Goal: Communication & Community: Answer question/provide support

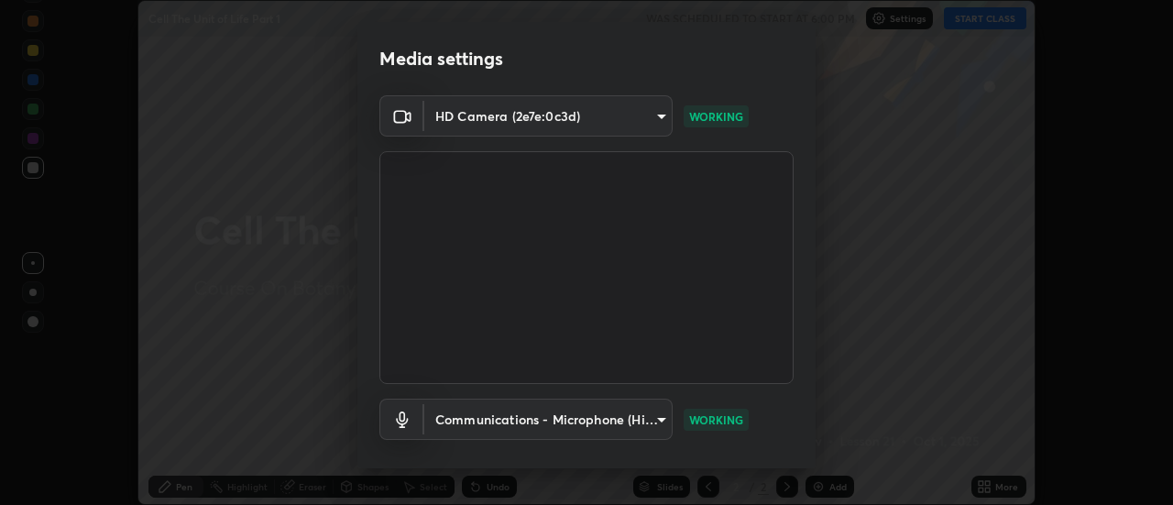
scroll to position [96, 0]
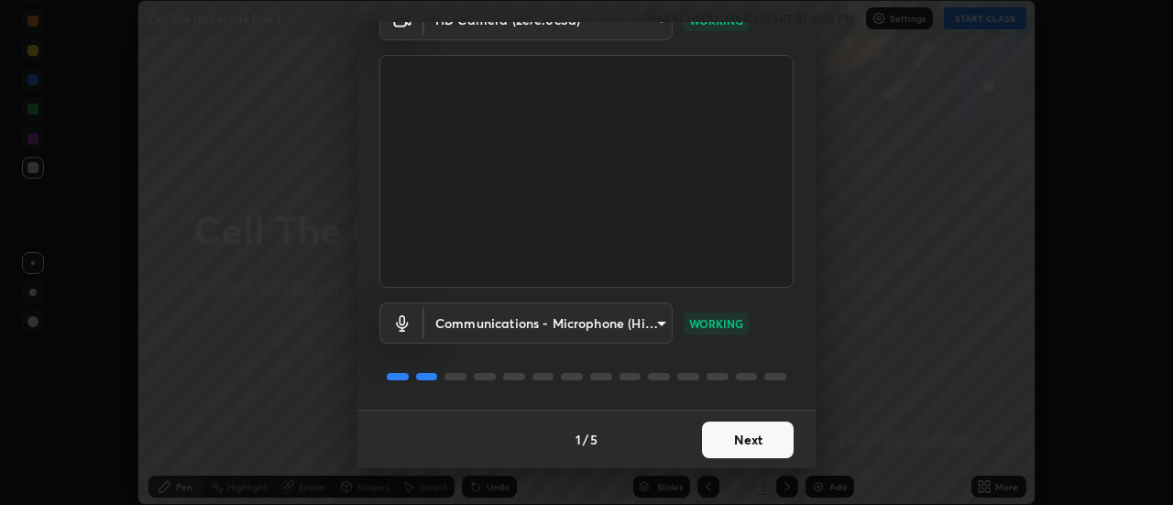
click at [744, 441] on button "Next" at bounding box center [748, 439] width 92 height 37
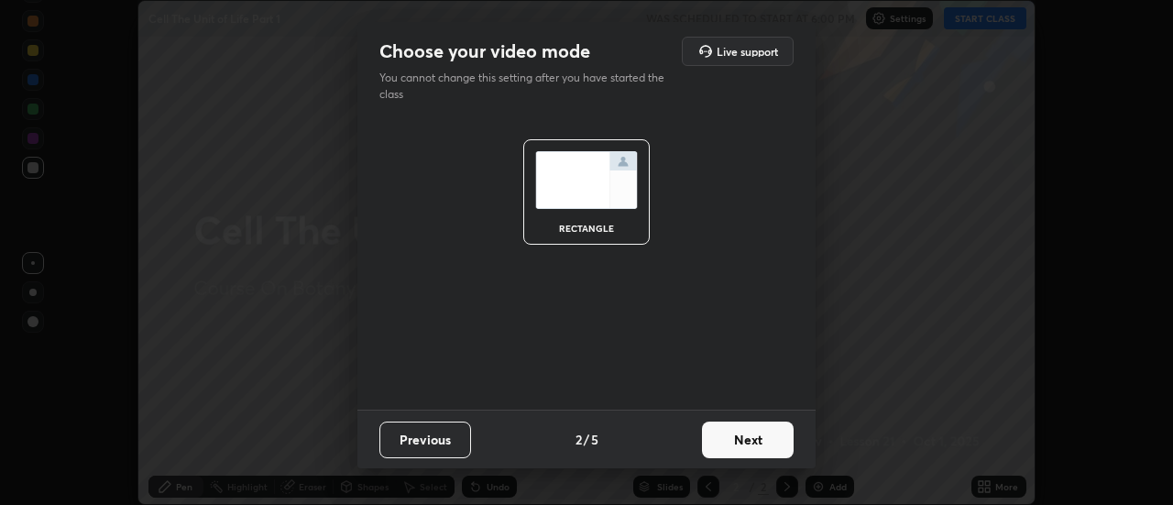
click at [744, 441] on button "Next" at bounding box center [748, 439] width 92 height 37
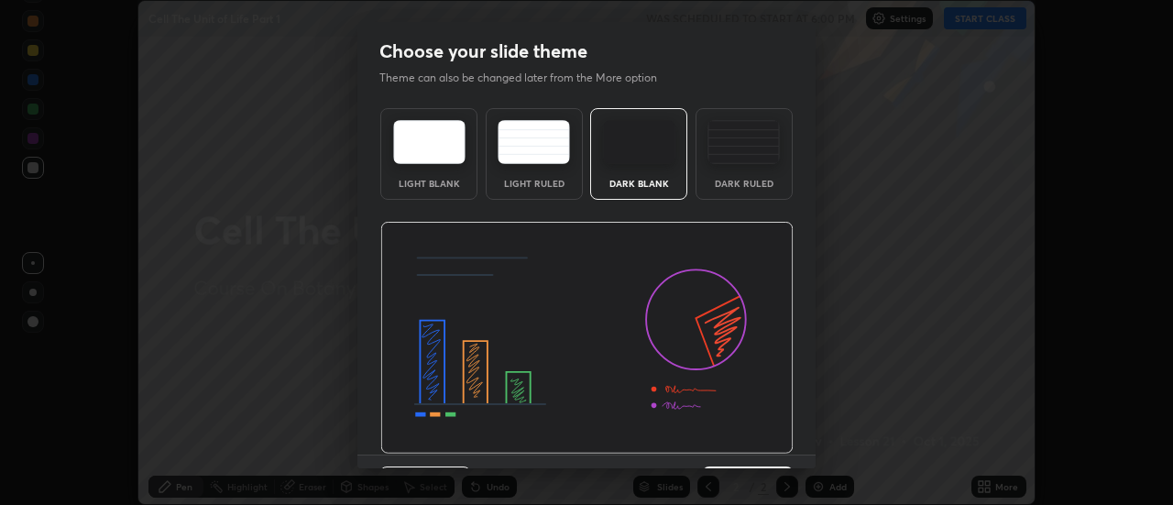
scroll to position [45, 0]
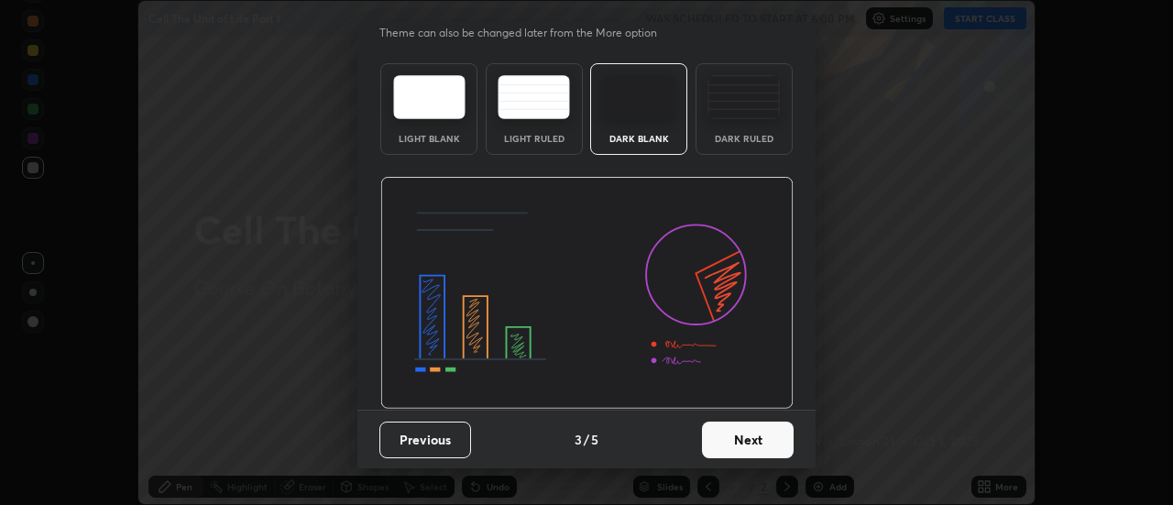
click at [756, 445] on button "Next" at bounding box center [748, 439] width 92 height 37
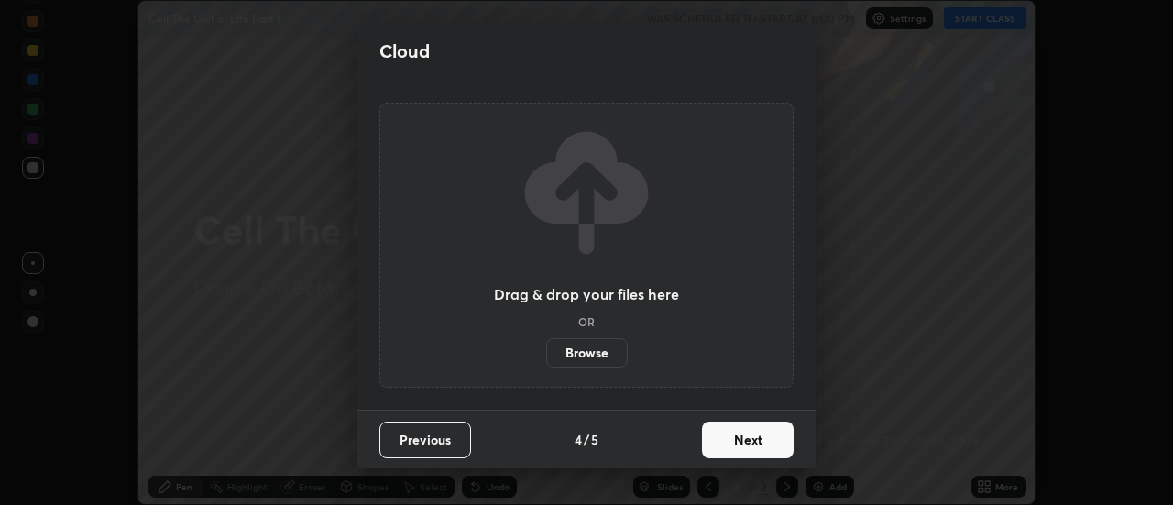
click at [747, 437] on button "Next" at bounding box center [748, 439] width 92 height 37
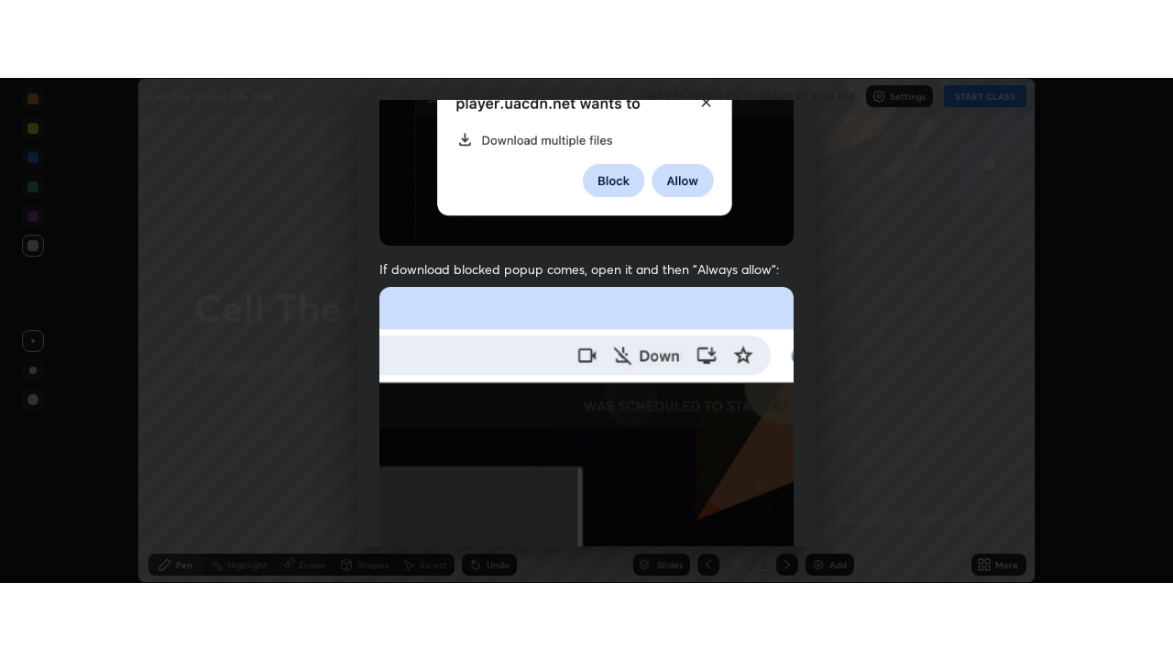
scroll to position [470, 0]
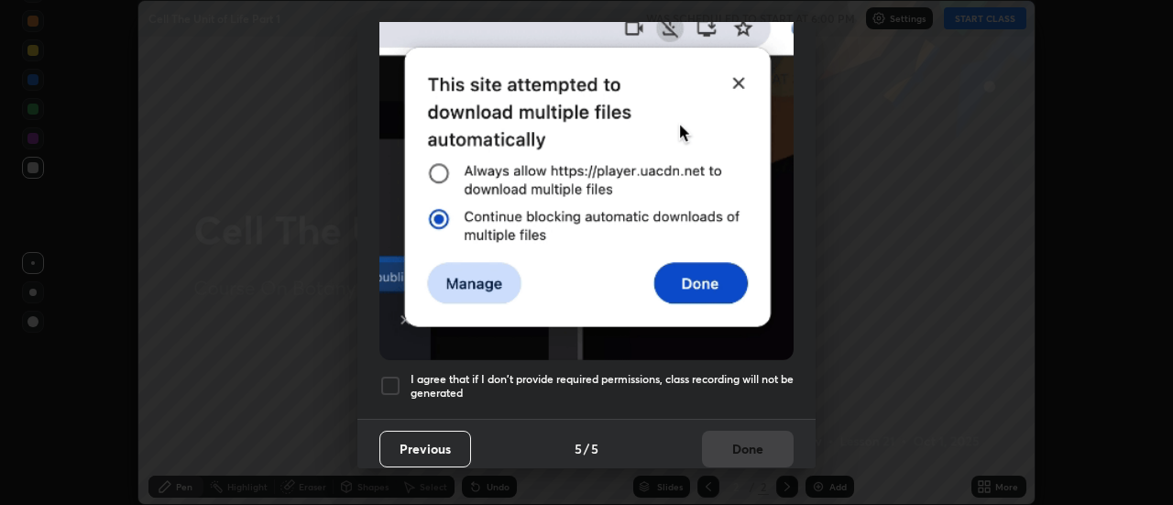
click at [386, 378] on div at bounding box center [390, 386] width 22 height 22
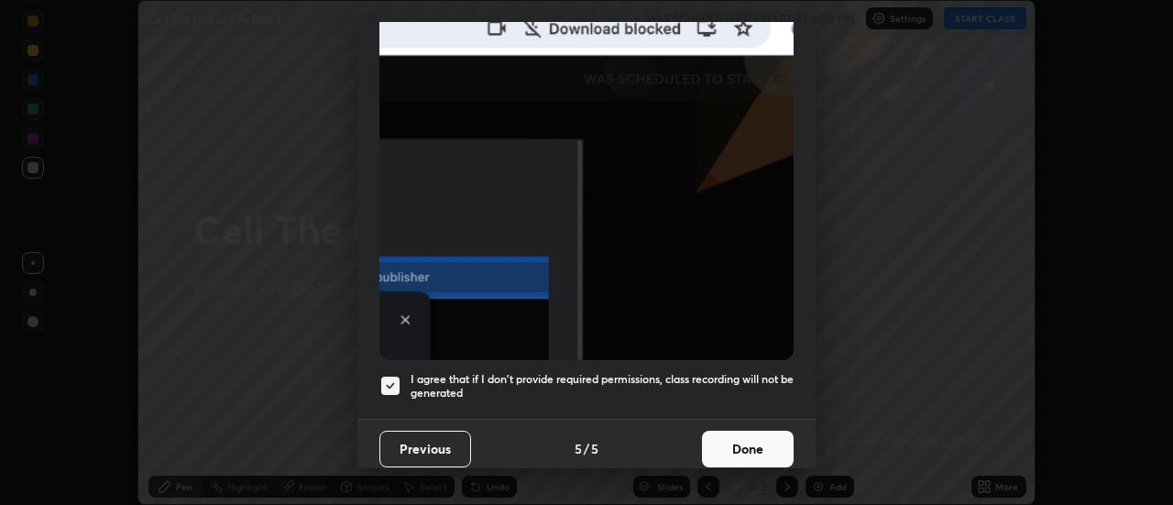
click at [748, 438] on button "Done" at bounding box center [748, 449] width 92 height 37
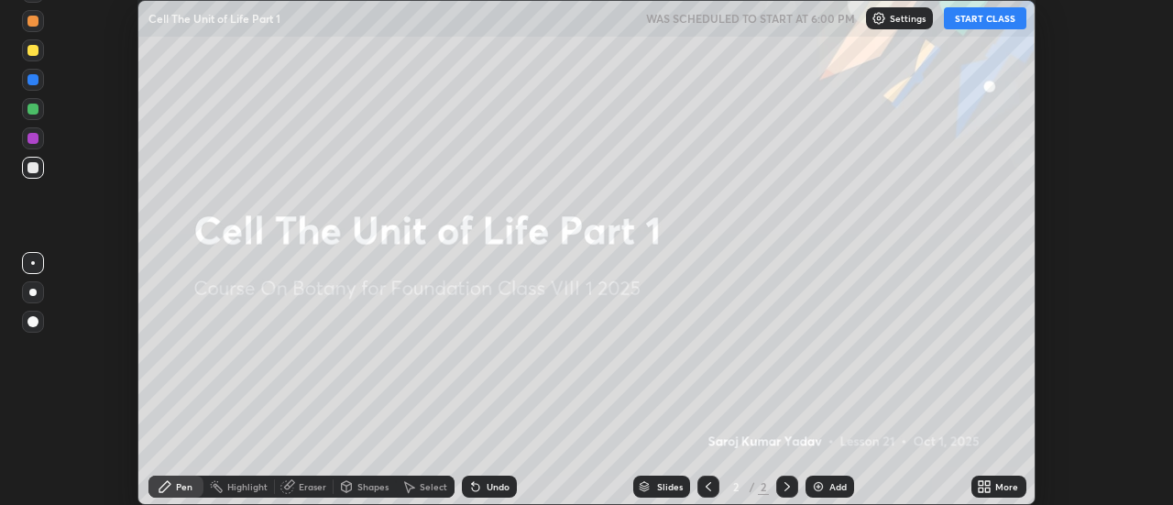
click at [994, 18] on button "START CLASS" at bounding box center [985, 18] width 82 height 22
click at [987, 490] on icon at bounding box center [988, 489] width 5 height 5
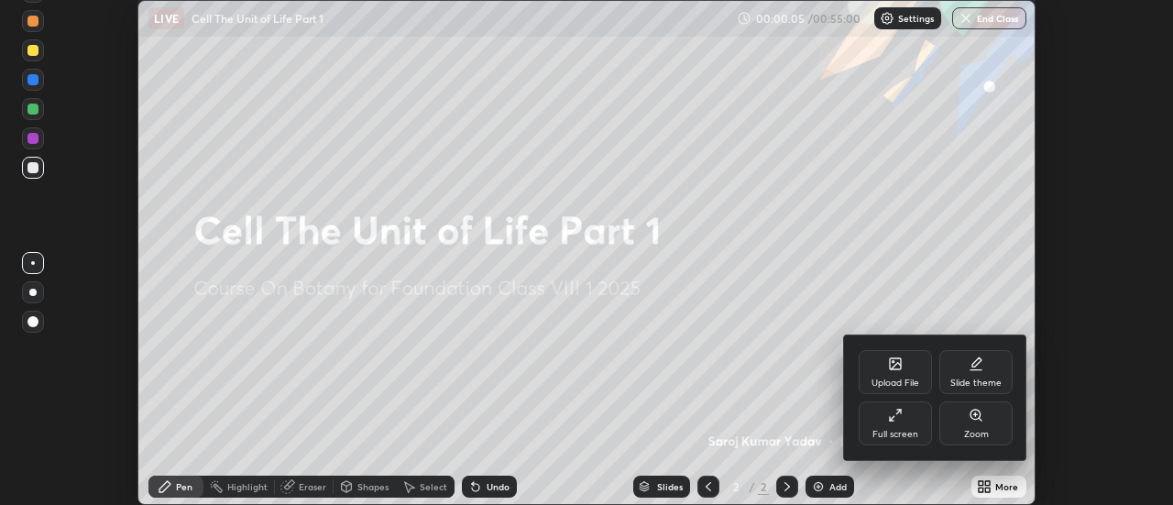
click at [1103, 284] on div at bounding box center [586, 252] width 1173 height 505
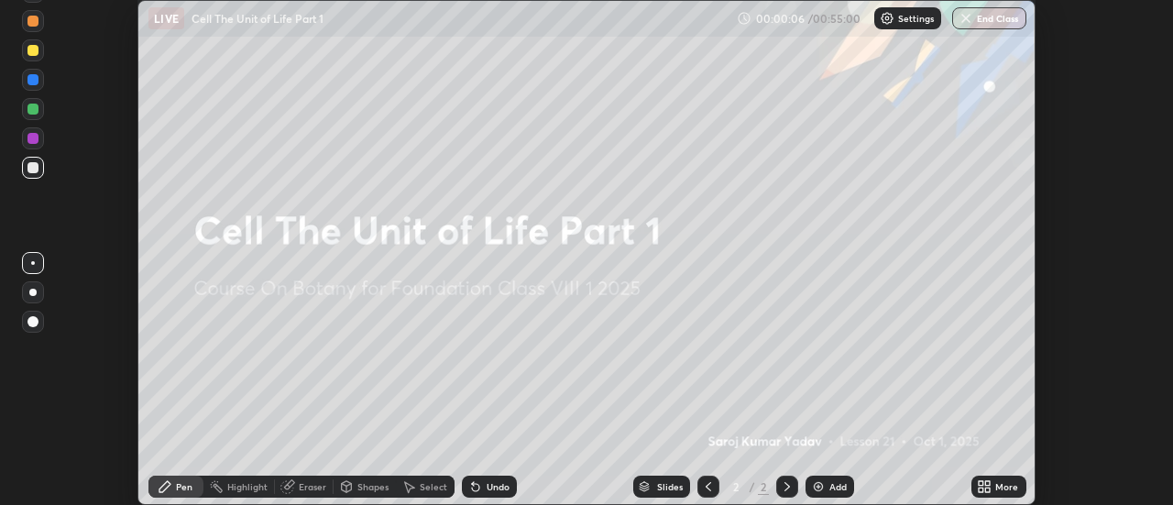
click at [985, 488] on icon at bounding box center [984, 486] width 15 height 15
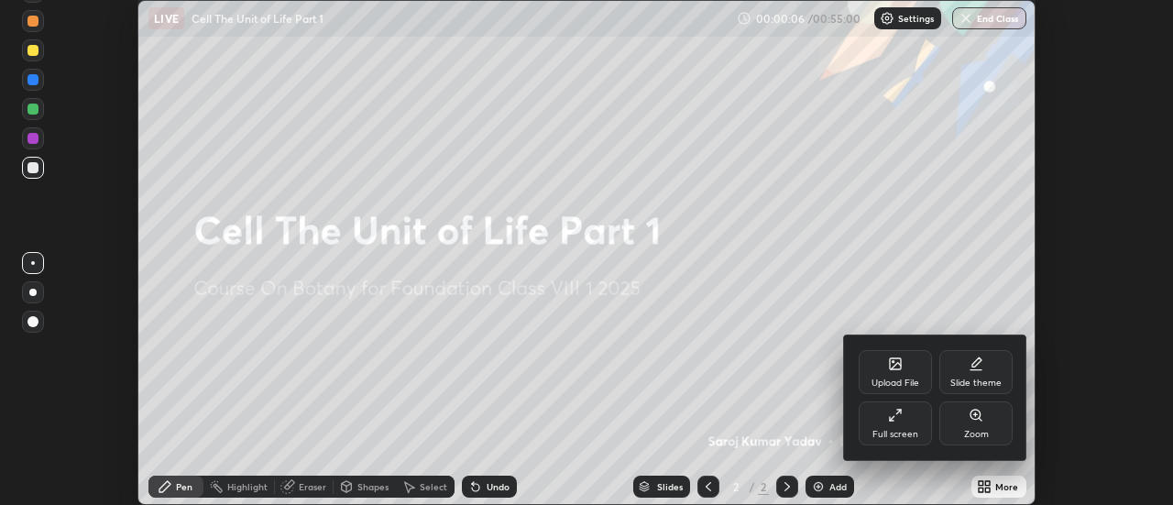
click at [907, 426] on div "Full screen" at bounding box center [894, 423] width 73 height 44
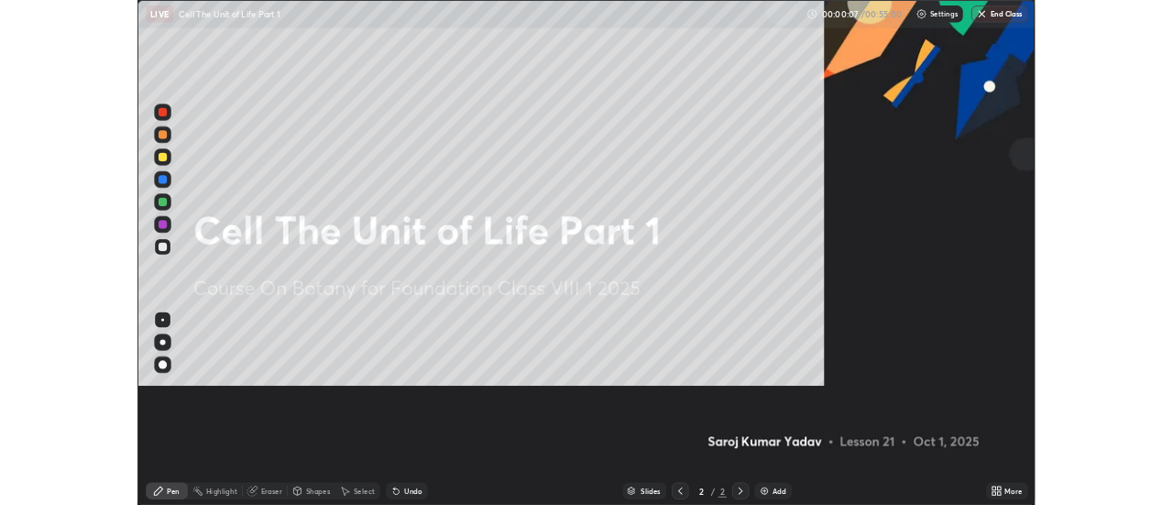
scroll to position [660, 1173]
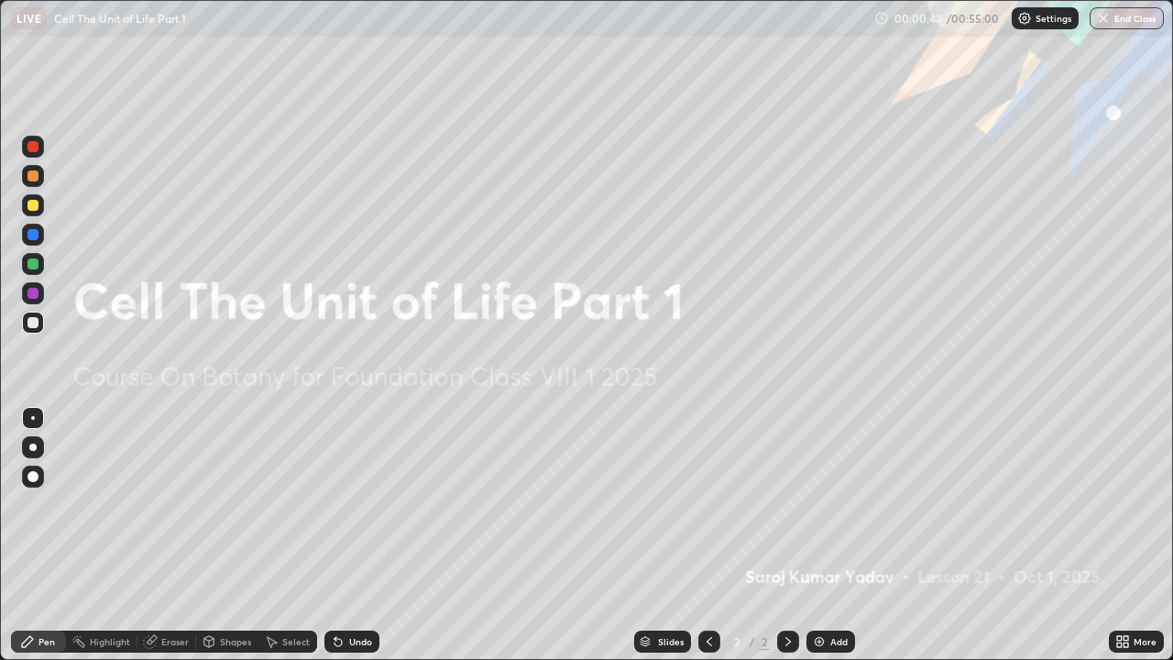
click at [1125, 504] on icon at bounding box center [1125, 638] width 5 height 5
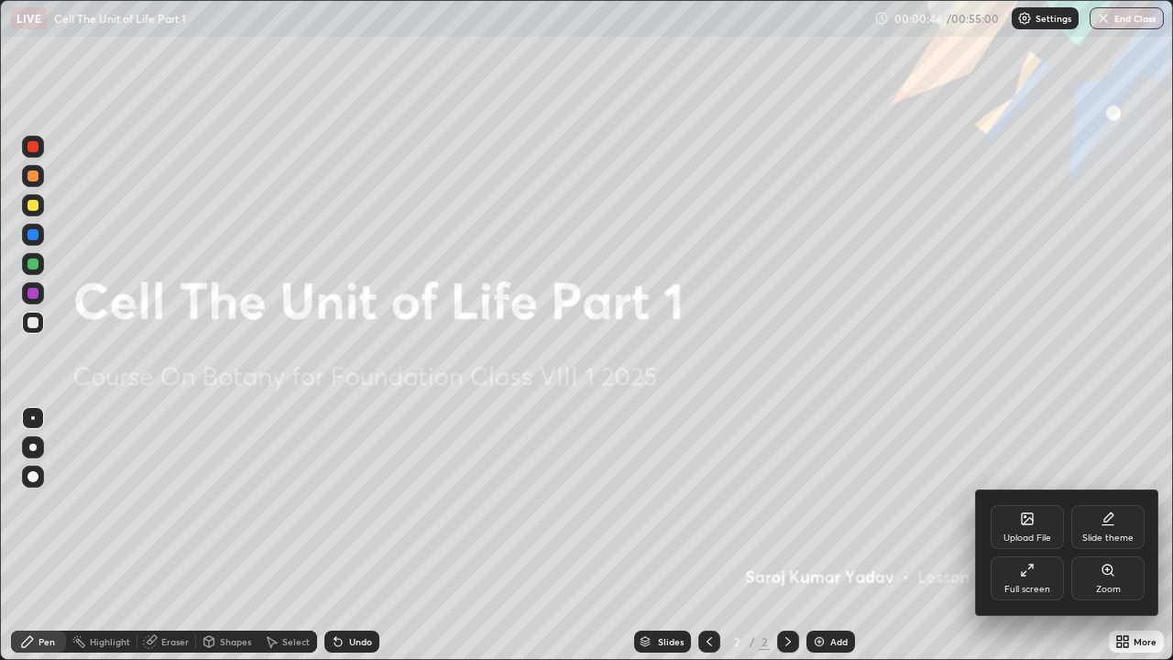
click at [1029, 504] on div "Upload File" at bounding box center [1026, 527] width 73 height 44
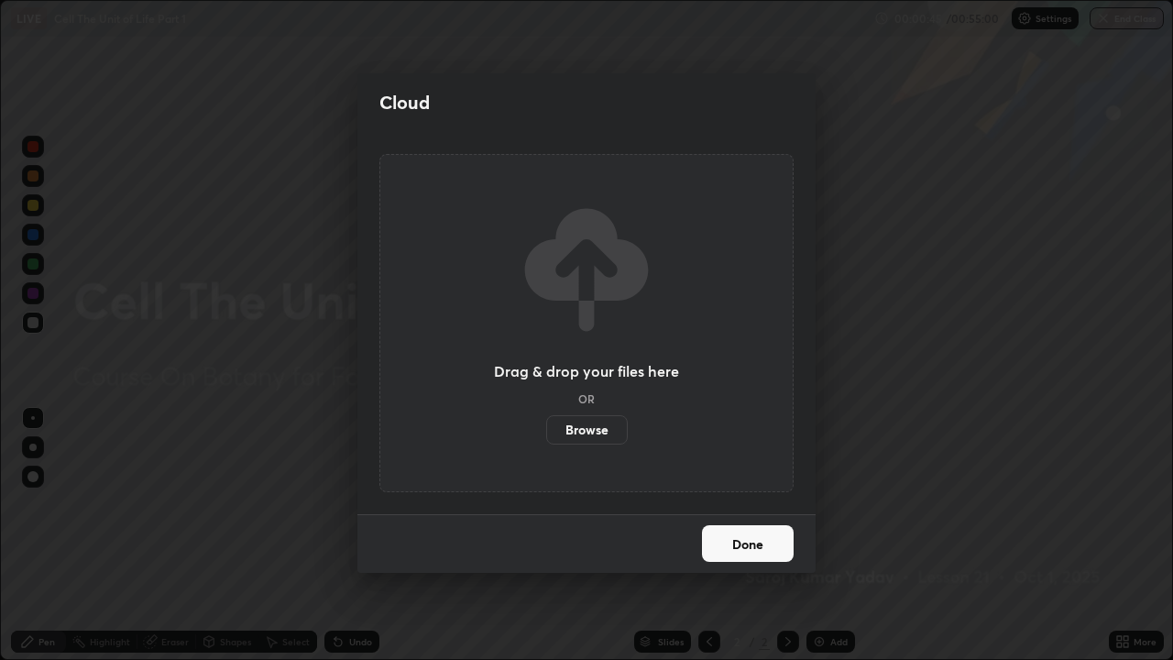
click at [605, 430] on label "Browse" at bounding box center [587, 429] width 82 height 29
click at [546, 430] on input "Browse" at bounding box center [546, 429] width 0 height 29
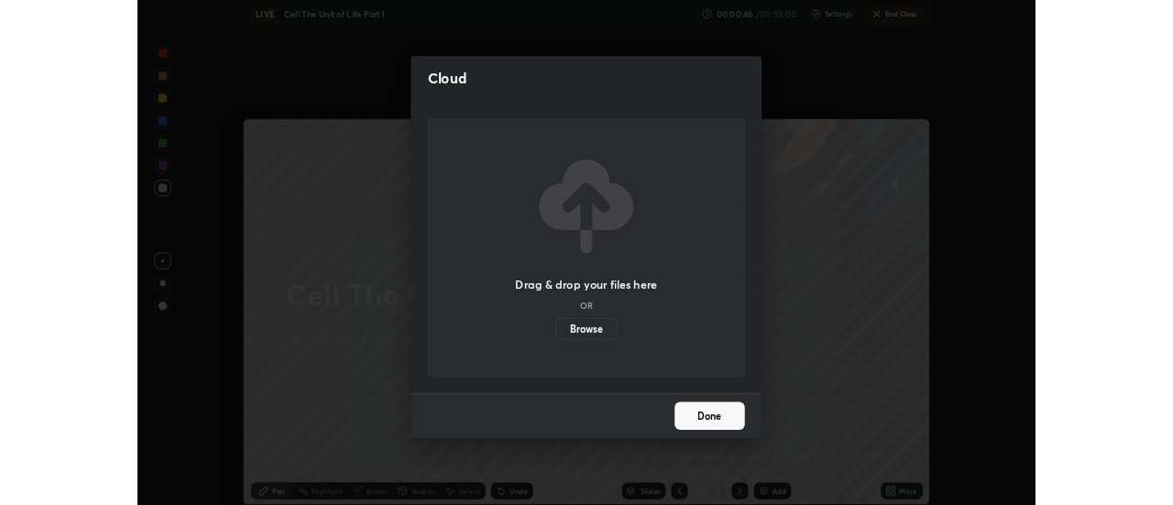
scroll to position [91107, 90439]
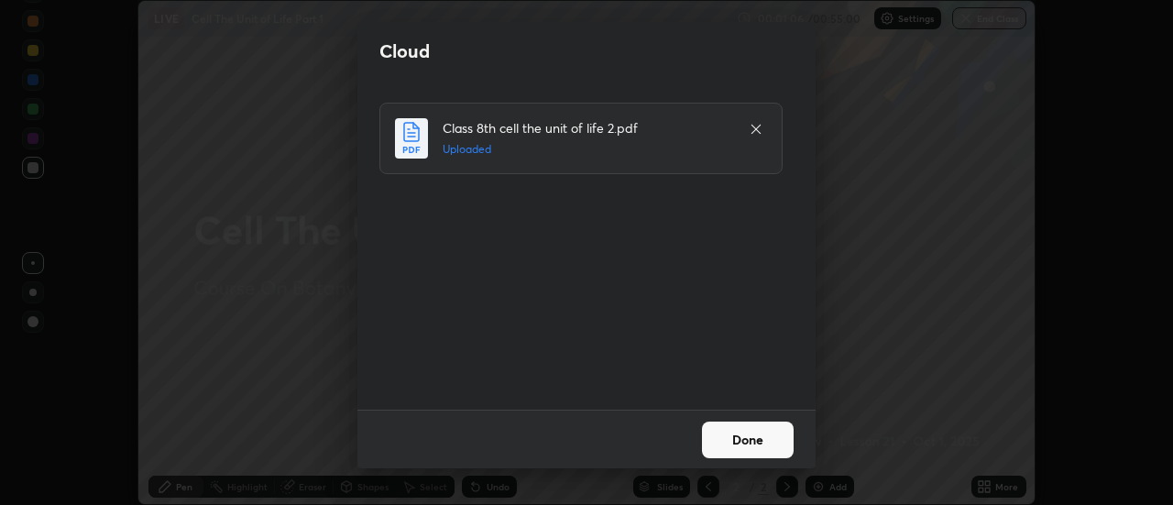
click at [716, 435] on button "Done" at bounding box center [748, 439] width 92 height 37
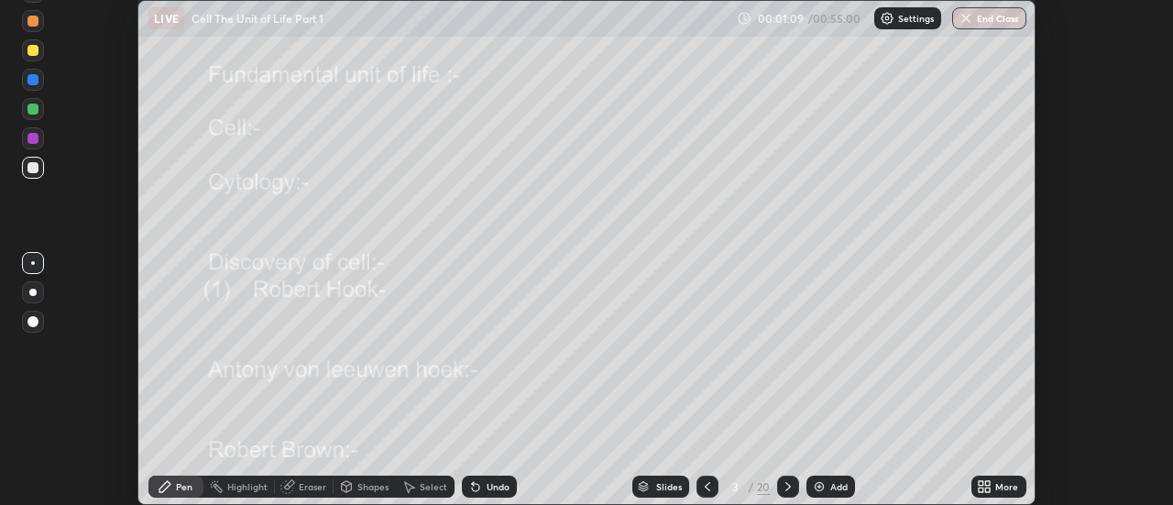
click at [666, 483] on div "Slides" at bounding box center [669, 486] width 26 height 9
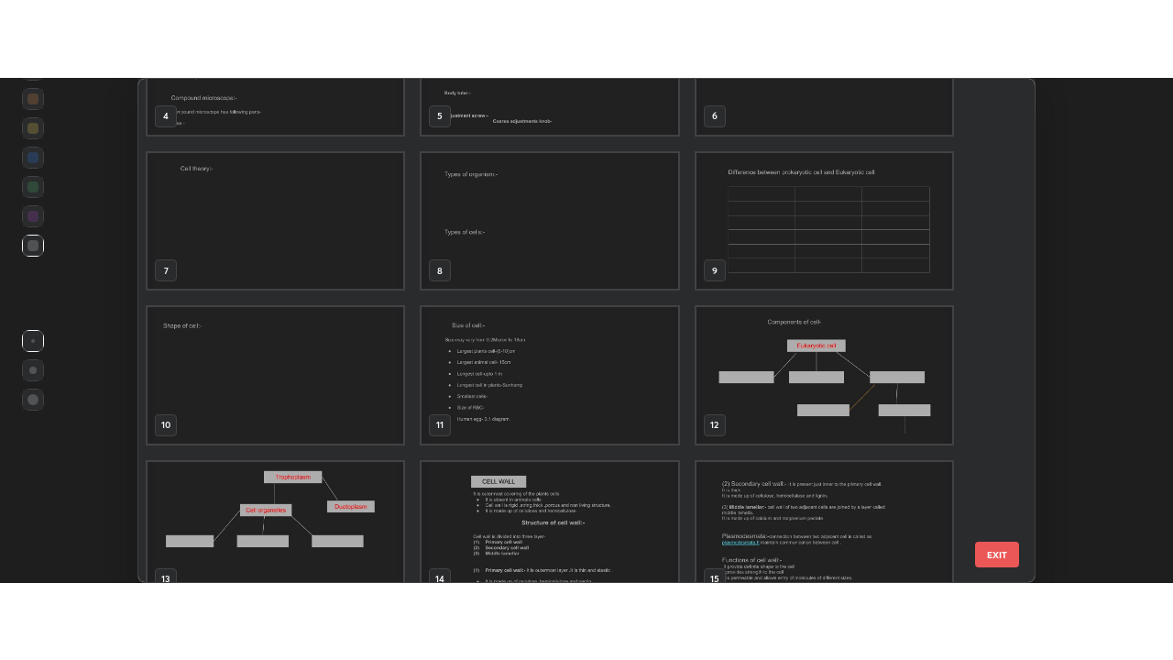
scroll to position [257, 0]
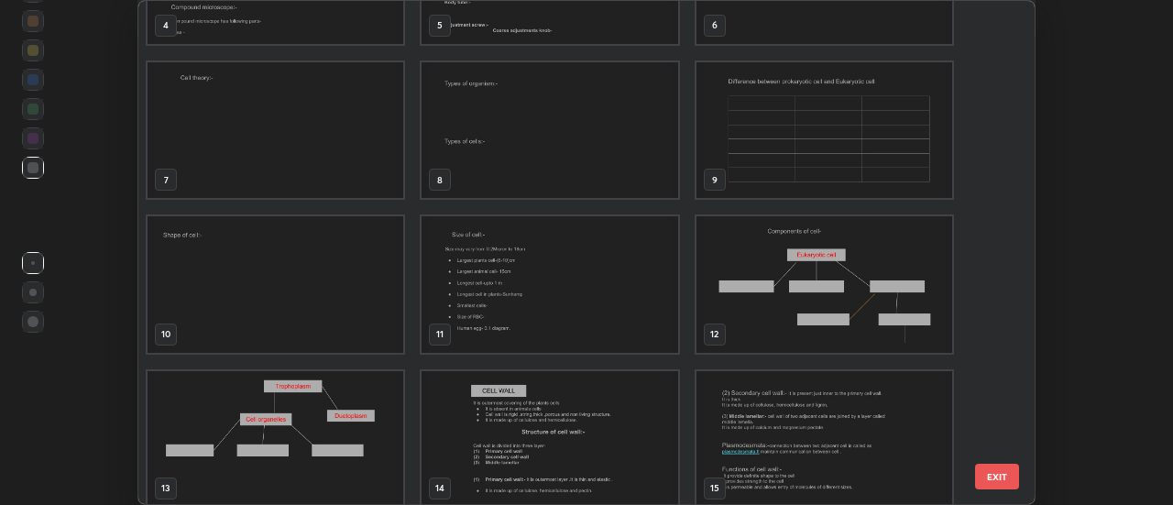
click at [761, 163] on img "grid" at bounding box center [824, 130] width 256 height 136
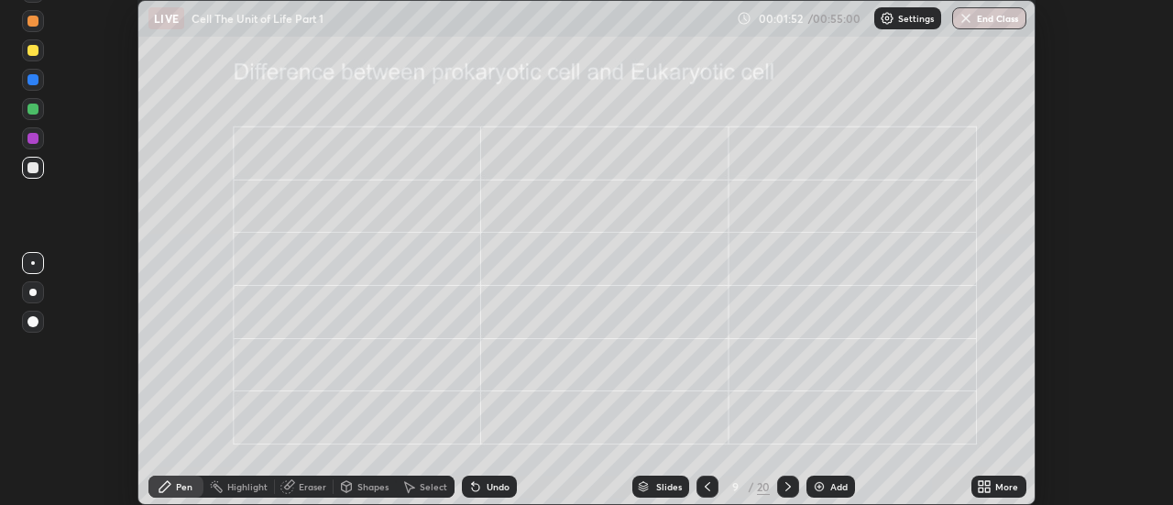
click at [697, 487] on div at bounding box center [707, 486] width 22 height 22
click at [983, 485] on icon at bounding box center [980, 483] width 5 height 5
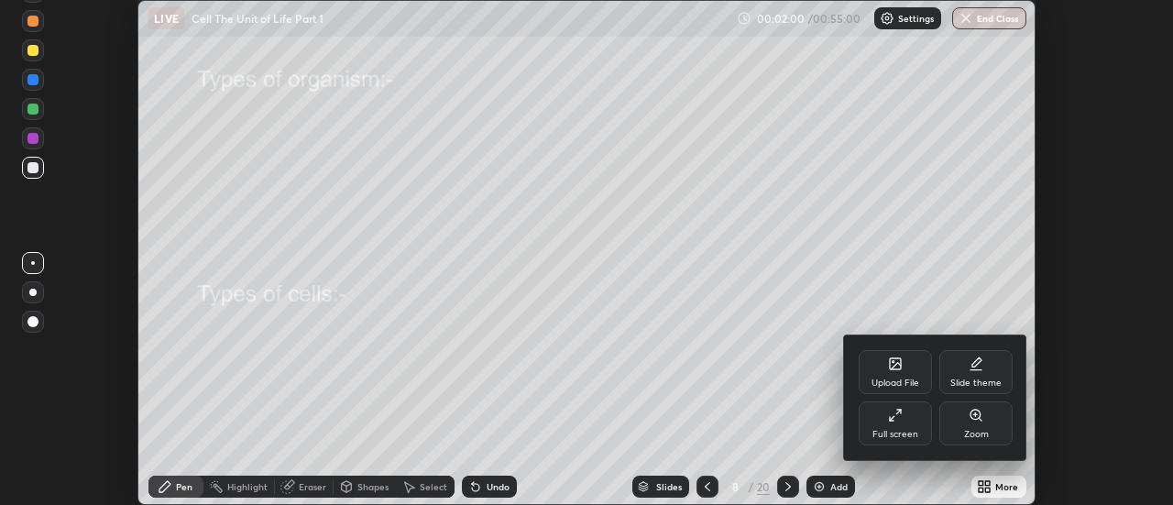
click at [903, 420] on div "Full screen" at bounding box center [894, 423] width 73 height 44
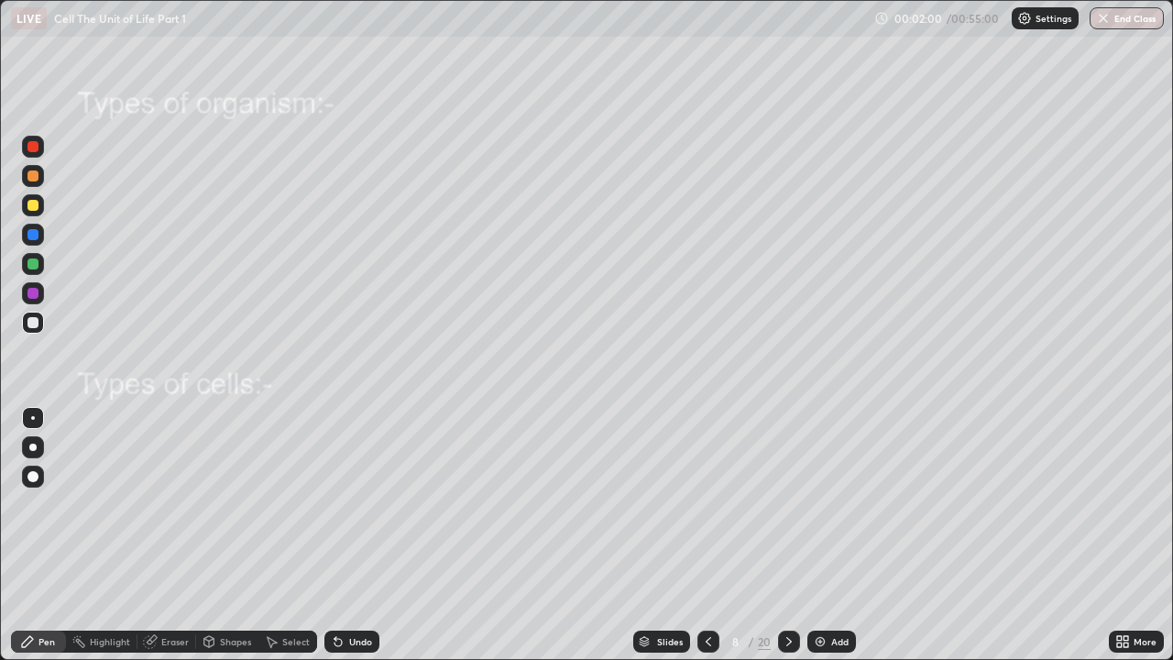
scroll to position [660, 1173]
click at [787, 504] on icon at bounding box center [788, 641] width 15 height 15
click at [31, 147] on div at bounding box center [32, 146] width 11 height 11
click at [32, 446] on div at bounding box center [32, 446] width 7 height 7
click at [33, 317] on div at bounding box center [32, 322] width 11 height 11
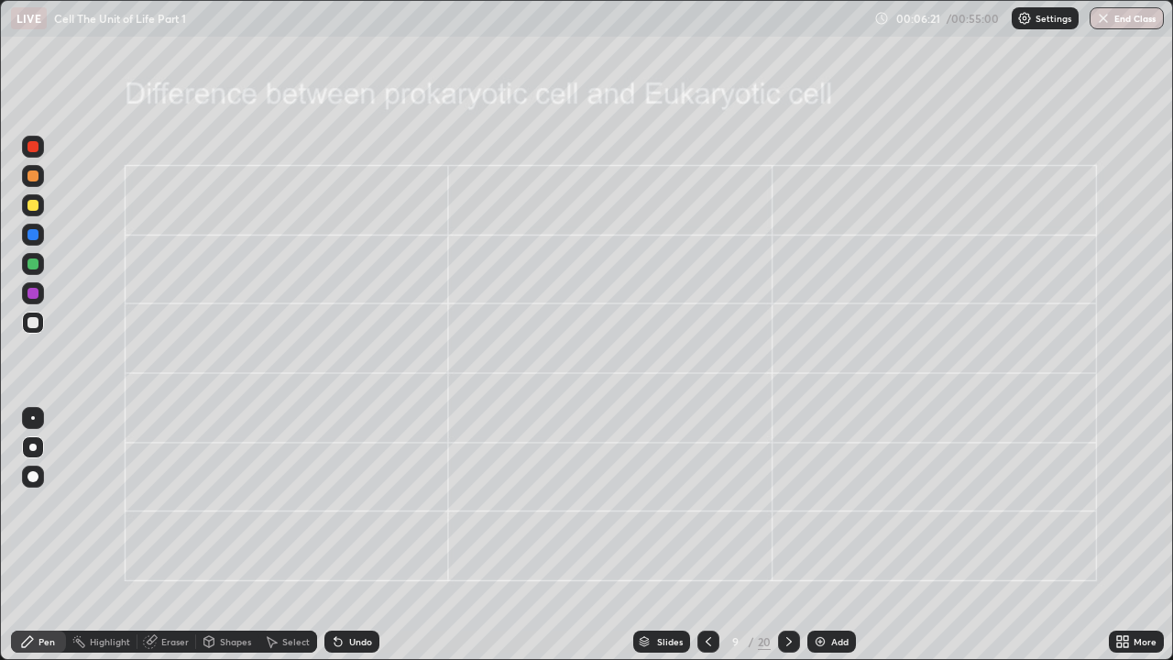
click at [355, 504] on div "Undo" at bounding box center [360, 641] width 23 height 9
click at [350, 504] on div "Undo" at bounding box center [360, 641] width 23 height 9
click at [347, 504] on div "Undo" at bounding box center [351, 641] width 55 height 22
click at [377, 504] on div "Undo" at bounding box center [351, 641] width 55 height 22
click at [34, 146] on div at bounding box center [32, 146] width 11 height 11
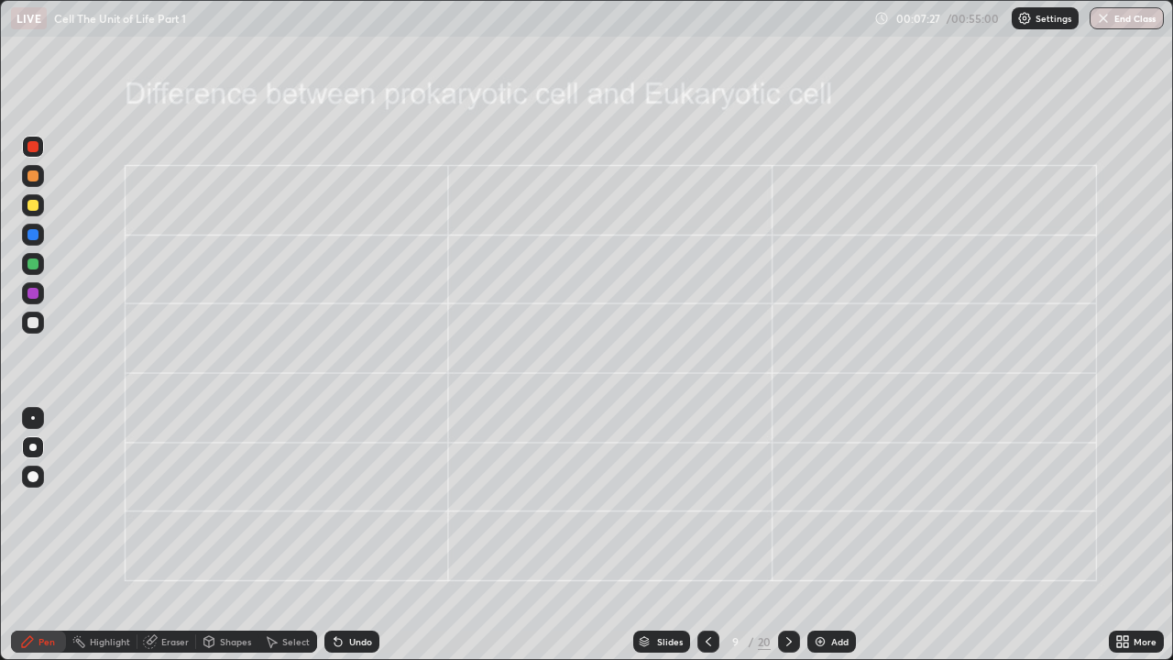
click at [37, 322] on div at bounding box center [32, 322] width 11 height 11
click at [789, 504] on icon at bounding box center [788, 641] width 5 height 9
click at [33, 147] on div at bounding box center [32, 146] width 11 height 11
click at [32, 178] on div at bounding box center [32, 175] width 11 height 11
click at [49, 504] on div "Pen" at bounding box center [46, 641] width 16 height 9
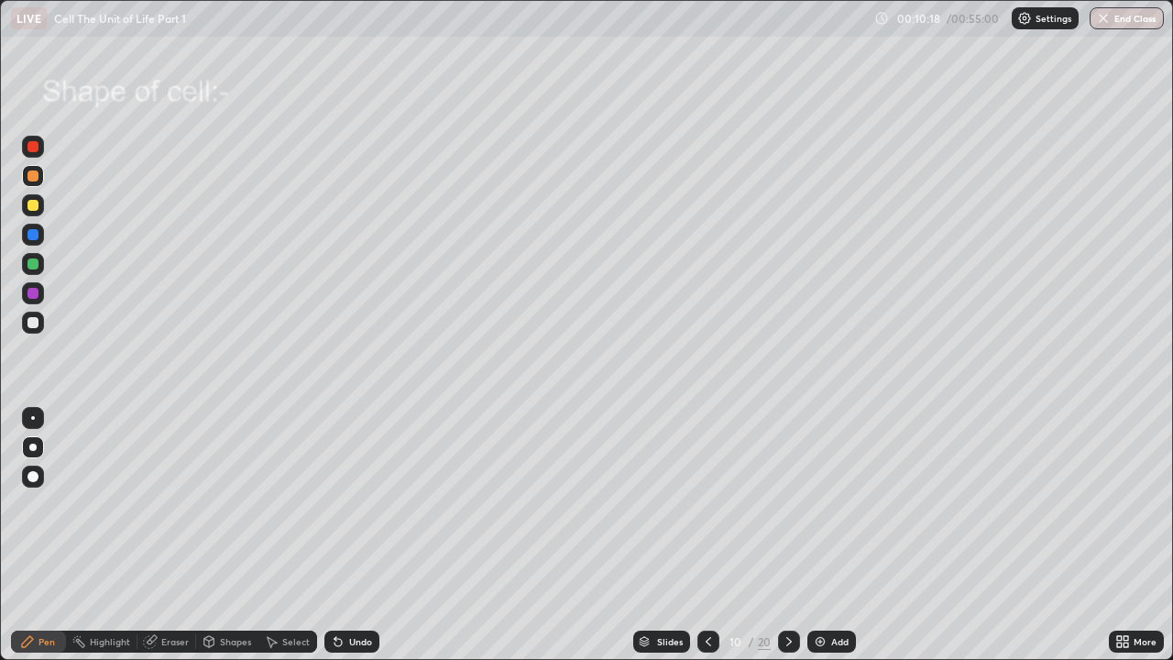
click at [54, 115] on div "Erase all" at bounding box center [33, 330] width 44 height 586
click at [29, 206] on div at bounding box center [32, 205] width 11 height 11
click at [225, 504] on div "Shapes" at bounding box center [235, 641] width 31 height 9
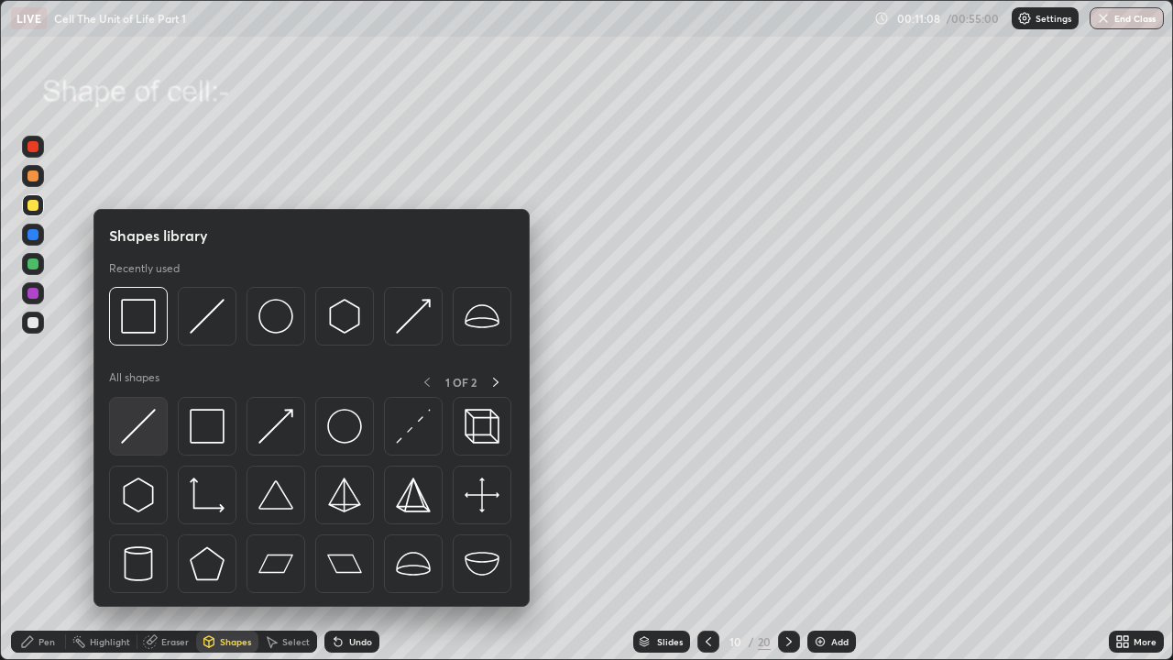
click at [151, 428] on img at bounding box center [138, 426] width 35 height 35
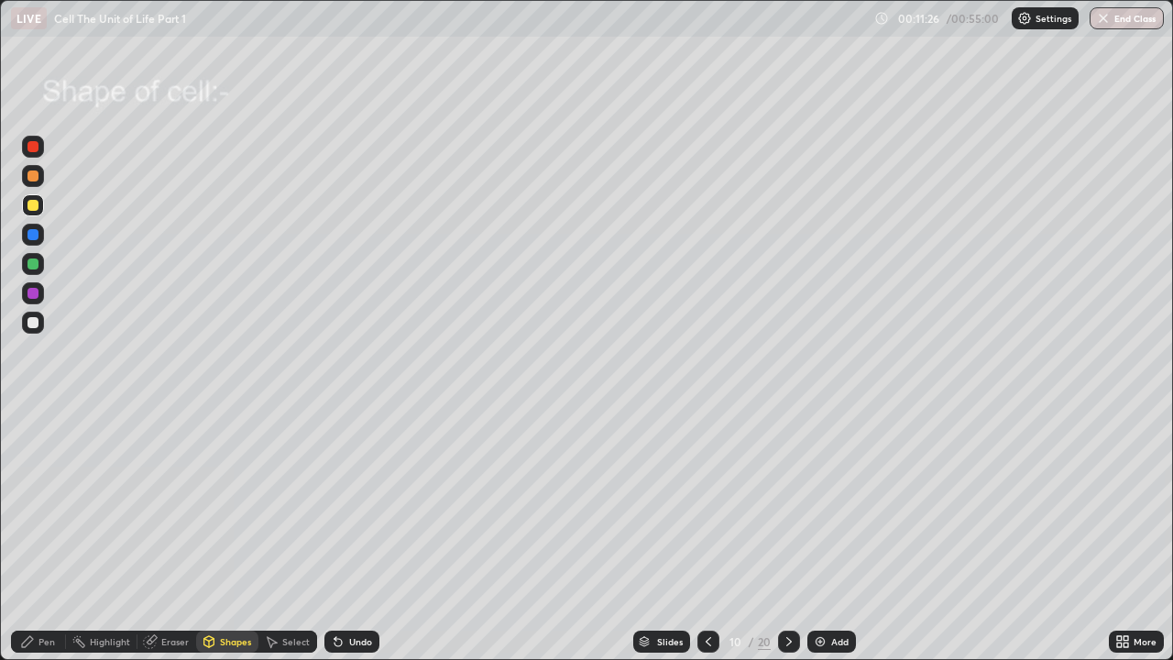
click at [43, 504] on div "Pen" at bounding box center [46, 641] width 16 height 9
click at [35, 205] on div at bounding box center [32, 205] width 11 height 11
click at [33, 324] on div at bounding box center [32, 322] width 11 height 11
click at [34, 289] on div at bounding box center [32, 293] width 11 height 11
click at [31, 204] on div at bounding box center [32, 205] width 11 height 11
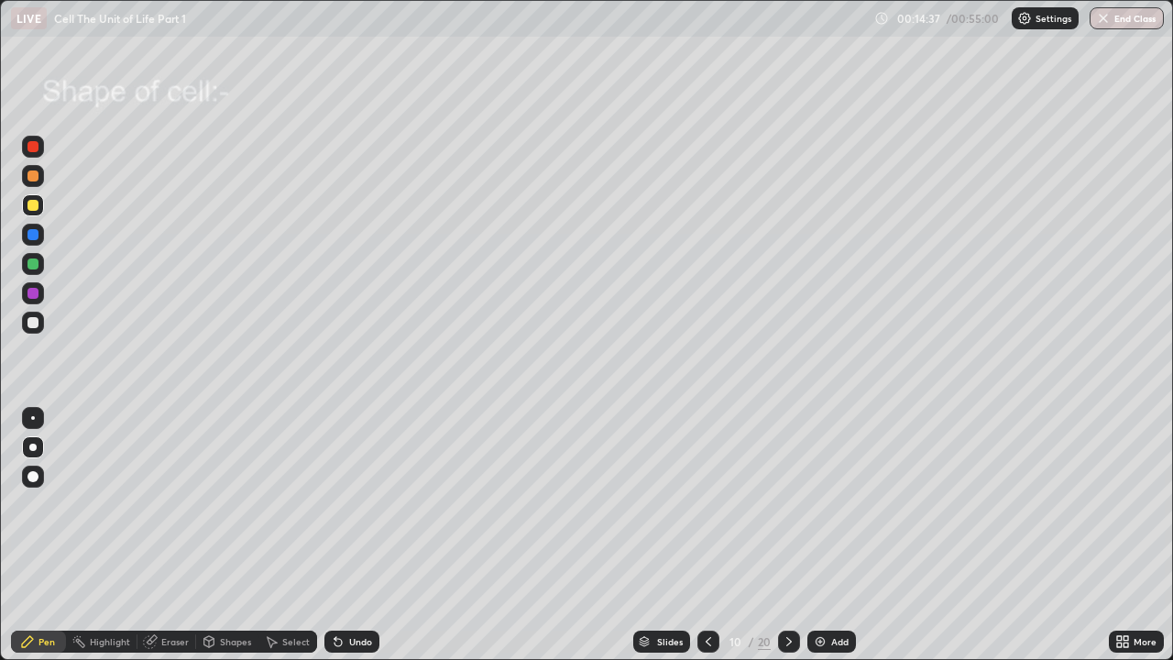
click at [34, 446] on div at bounding box center [32, 446] width 7 height 7
click at [33, 323] on div at bounding box center [32, 322] width 11 height 11
click at [784, 504] on icon at bounding box center [788, 641] width 15 height 15
click at [354, 504] on div "Undo" at bounding box center [360, 641] width 23 height 9
click at [355, 504] on div "Undo" at bounding box center [360, 641] width 23 height 9
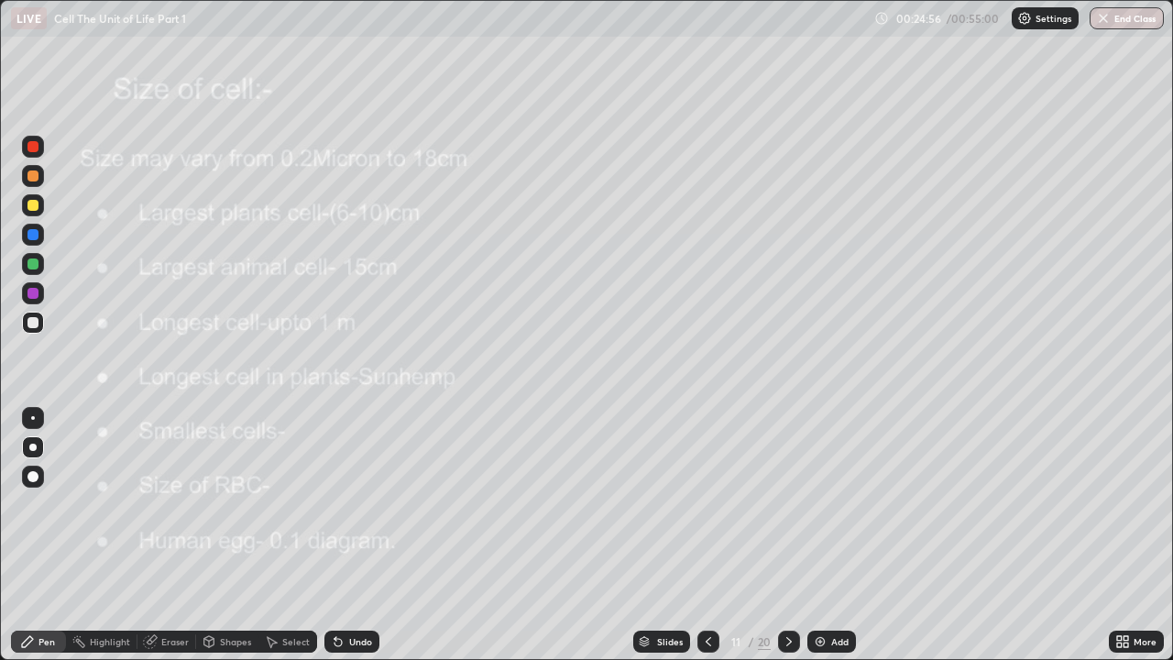
click at [357, 504] on div "Undo" at bounding box center [360, 641] width 23 height 9
click at [789, 504] on icon at bounding box center [788, 641] width 15 height 15
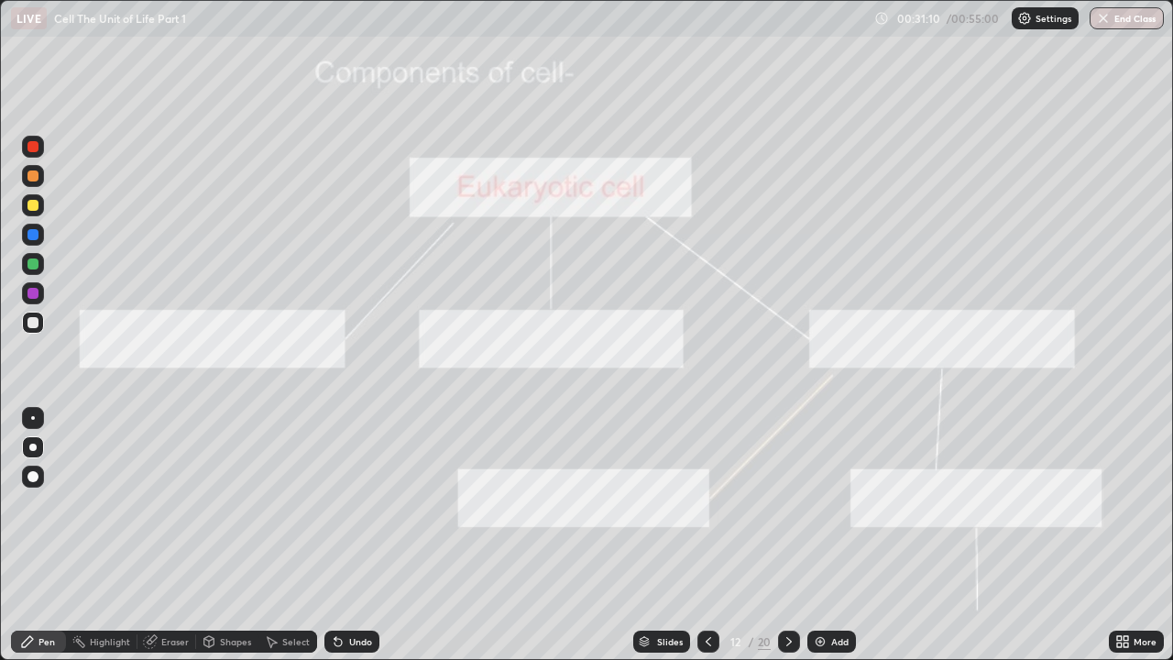
click at [34, 148] on div at bounding box center [32, 146] width 11 height 11
click at [172, 504] on div "Eraser" at bounding box center [174, 641] width 27 height 9
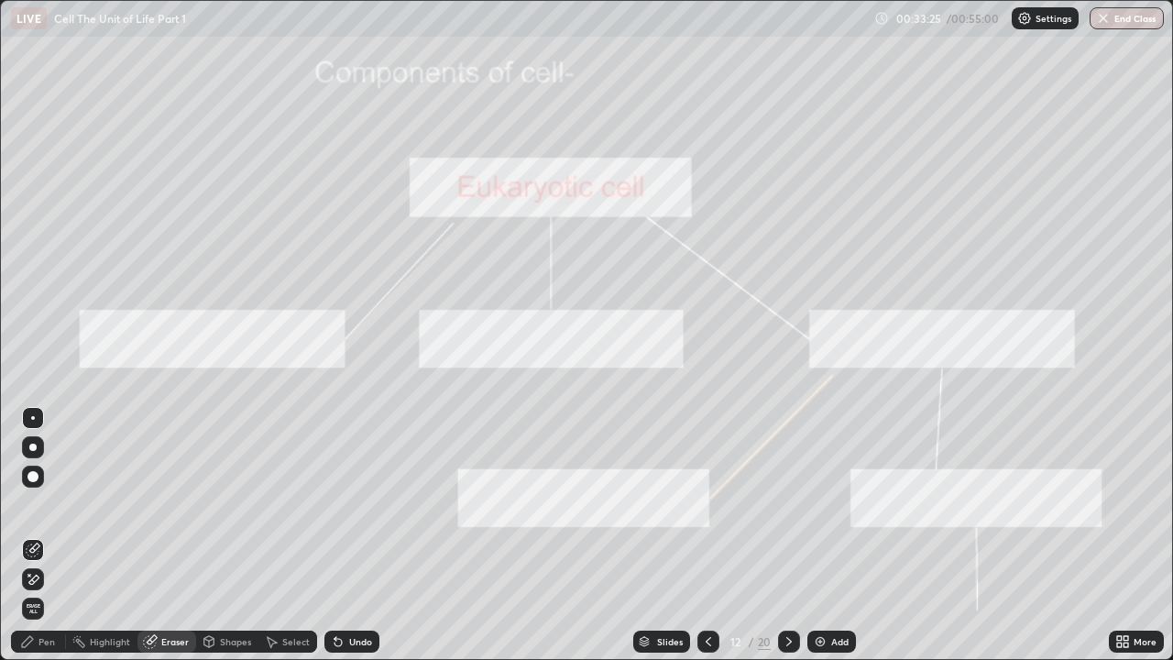
click at [53, 504] on div "Pen" at bounding box center [46, 641] width 16 height 9
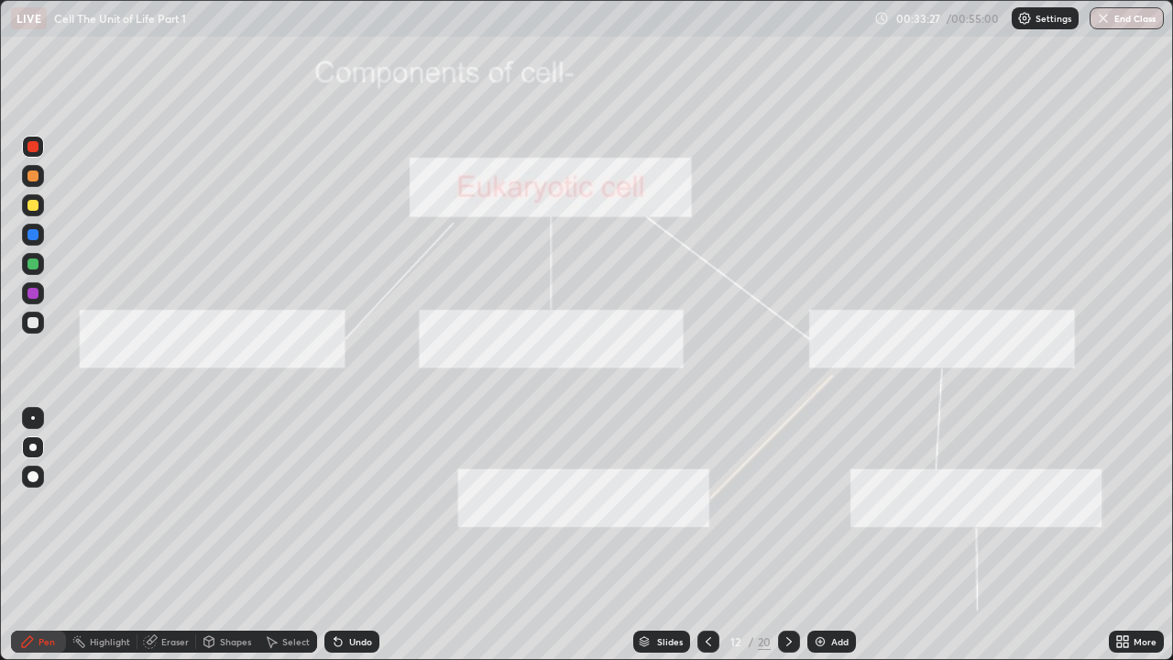
click at [33, 236] on div at bounding box center [32, 234] width 11 height 11
click at [25, 504] on div at bounding box center [32, 513] width 29 height 220
click at [786, 504] on icon at bounding box center [788, 641] width 15 height 15
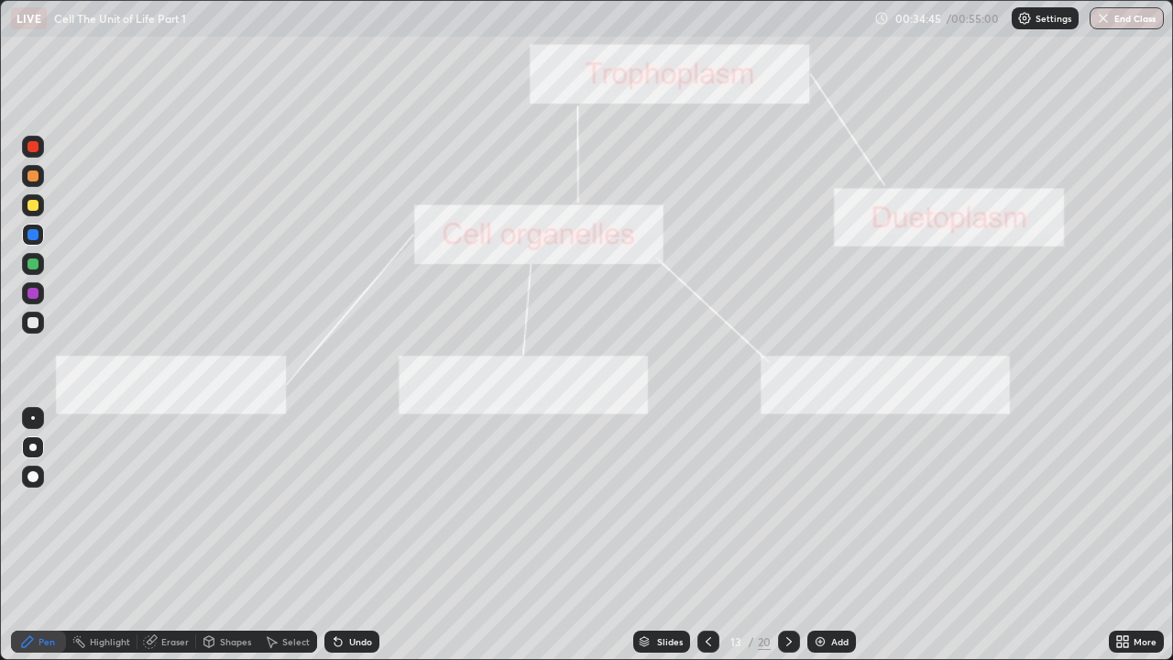
click at [33, 177] on div at bounding box center [32, 175] width 11 height 11
click at [35, 294] on div at bounding box center [32, 293] width 11 height 11
click at [37, 324] on div at bounding box center [32, 322] width 11 height 11
click at [785, 504] on icon at bounding box center [788, 641] width 15 height 15
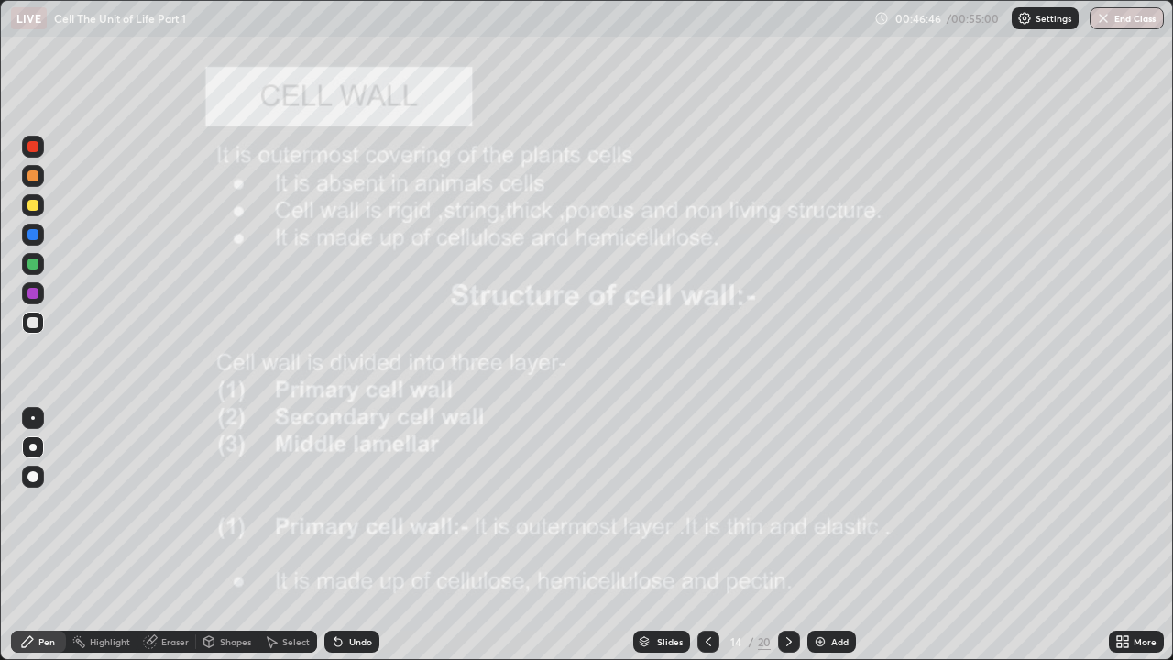
click at [35, 148] on div at bounding box center [32, 146] width 11 height 11
click at [37, 319] on div at bounding box center [32, 322] width 11 height 11
click at [34, 238] on div at bounding box center [32, 234] width 11 height 11
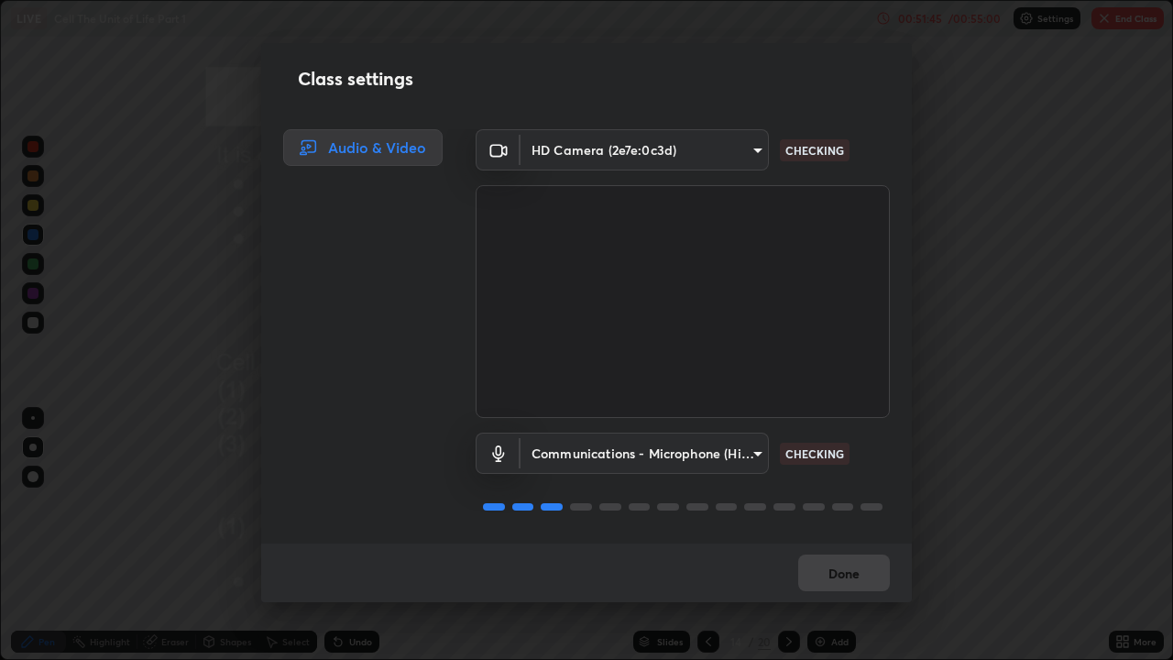
click at [968, 504] on div "Class settings Audio & Video HD Camera (2e7e:0c3d) ca21a47273097534714df5a19005…" at bounding box center [586, 330] width 1173 height 660
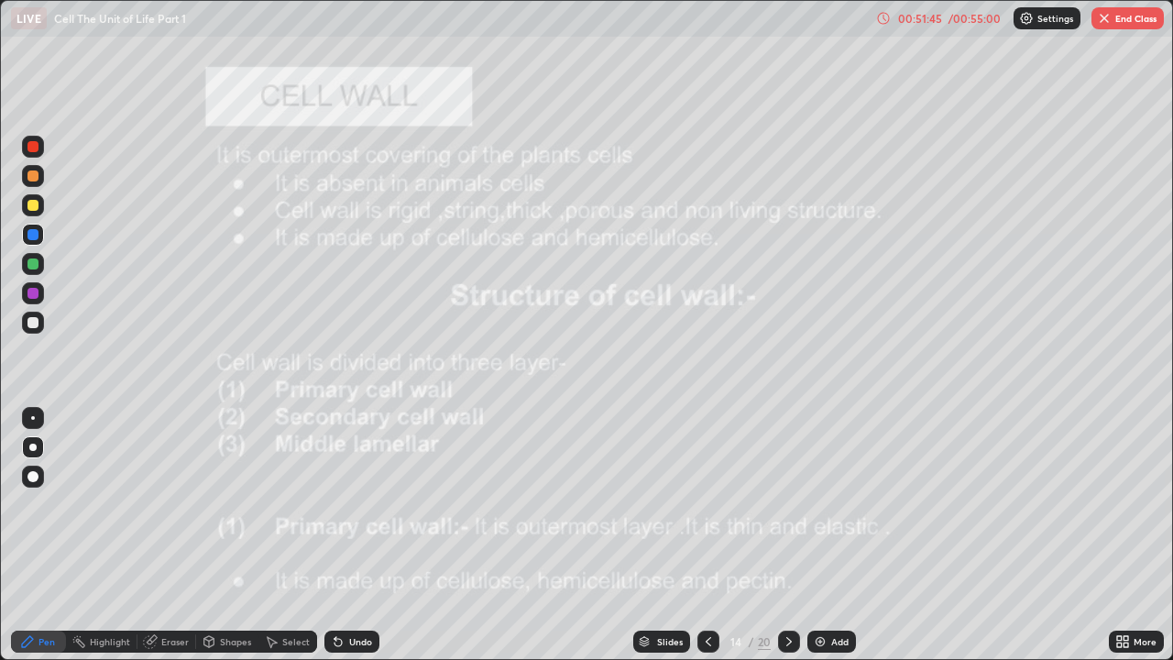
click at [975, 504] on div "Class settings Audio & Video HD Camera (2e7e:0c3d) ca21a47273097534714df5a19005…" at bounding box center [586, 330] width 1173 height 660
click at [786, 504] on icon at bounding box center [788, 641] width 15 height 15
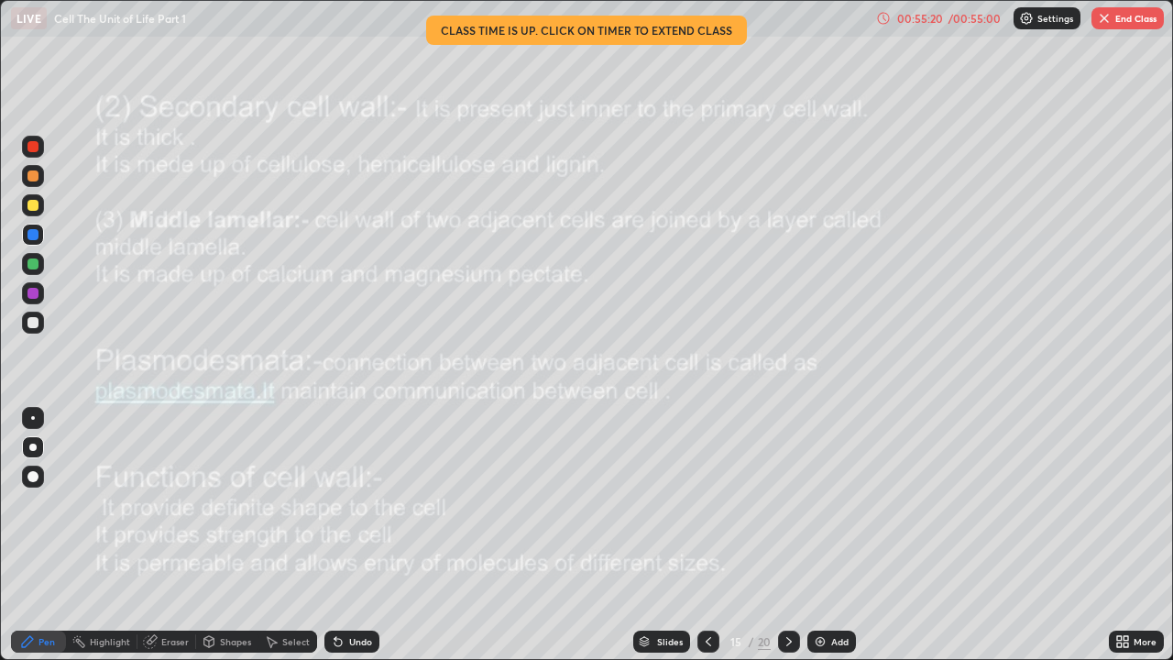
click at [789, 504] on icon at bounding box center [788, 641] width 15 height 15
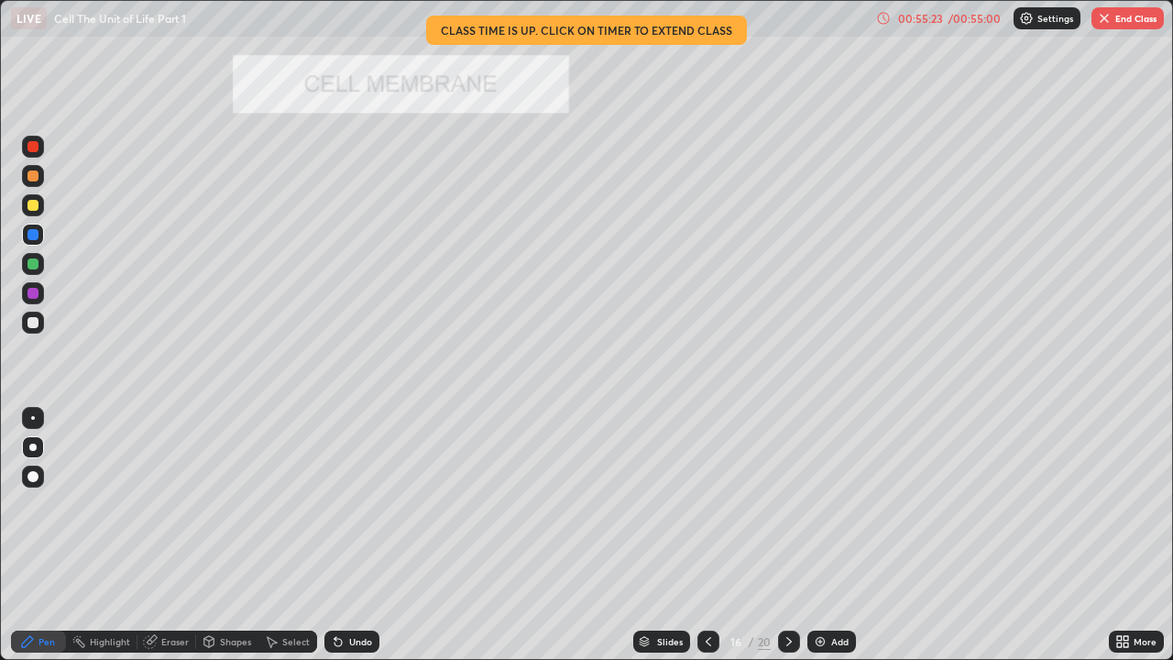
click at [704, 504] on icon at bounding box center [708, 641] width 15 height 15
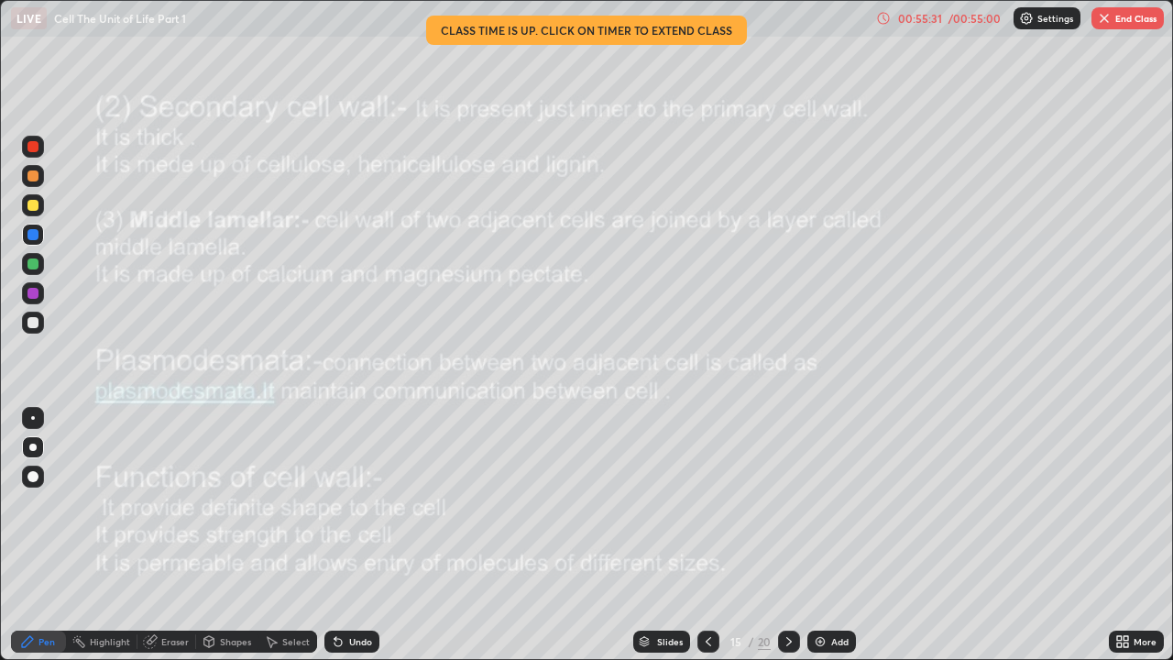
click at [1120, 22] on button "End Class" at bounding box center [1127, 18] width 72 height 22
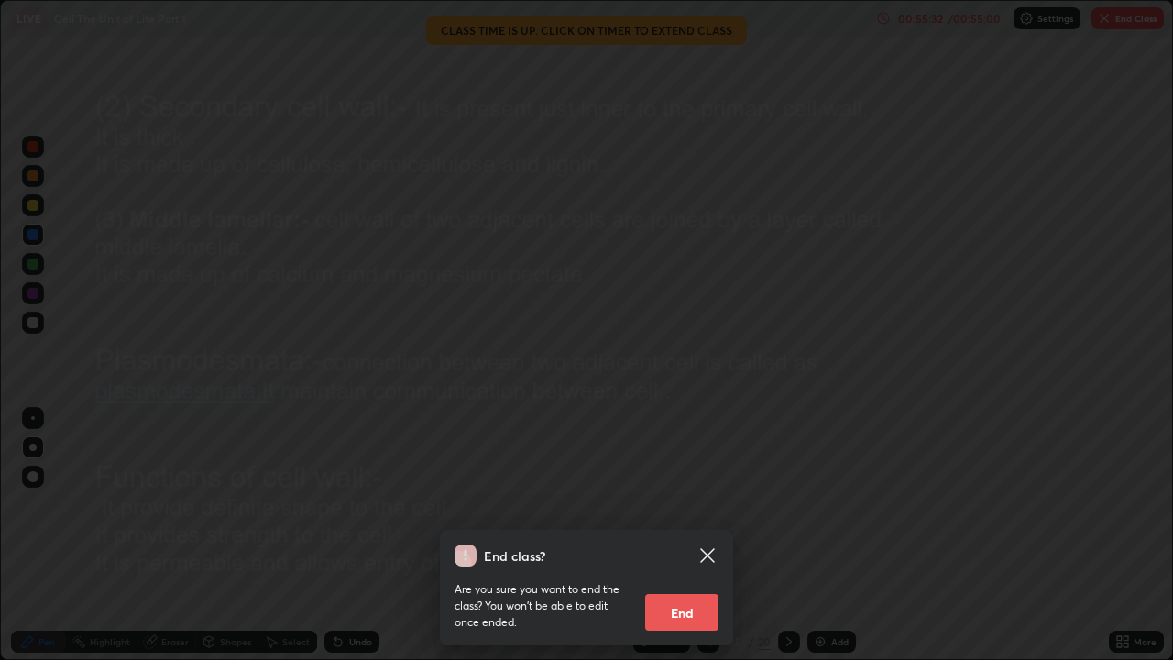
click at [702, 504] on button "End" at bounding box center [681, 612] width 73 height 37
